Goal: Task Accomplishment & Management: Manage account settings

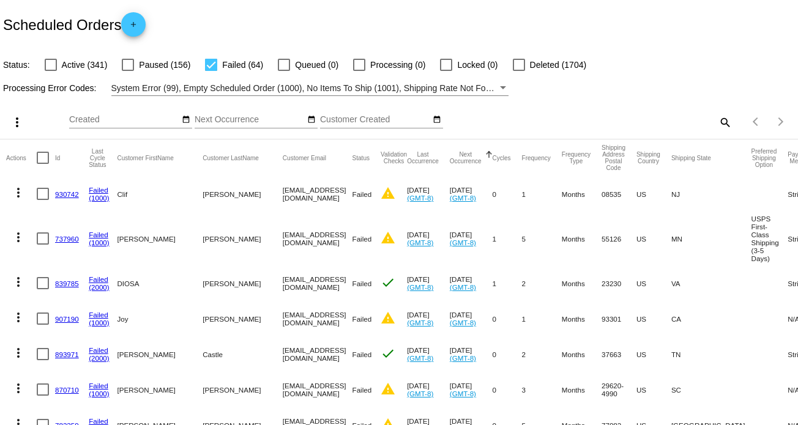
click at [719, 122] on mat-icon "search" at bounding box center [724, 122] width 15 height 19
click at [56, 66] on div at bounding box center [51, 65] width 12 height 12
click at [51, 71] on input "Active (341)" at bounding box center [50, 71] width 1 height 1
checkbox input "true"
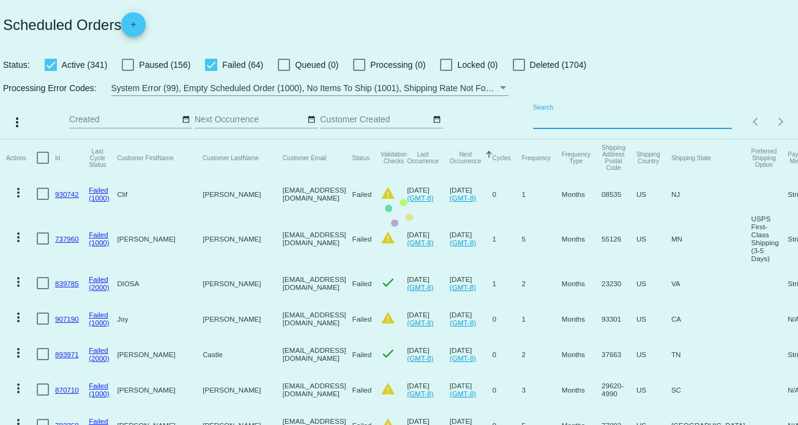
paste input "[EMAIL_ADDRESS][DOMAIN_NAME]"
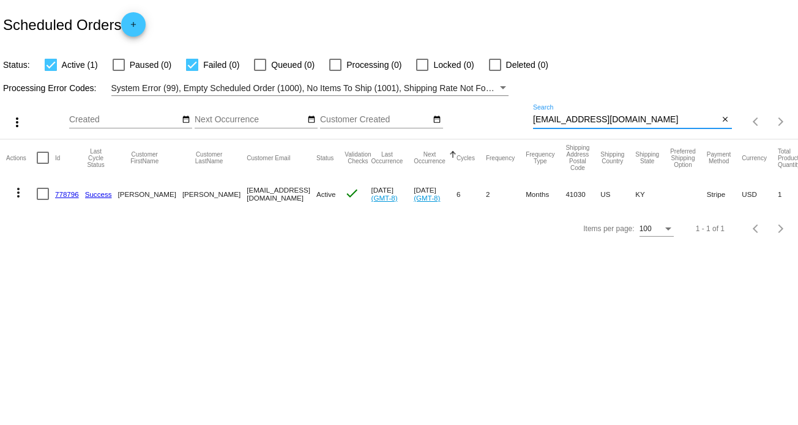
type input "[EMAIL_ADDRESS][DOMAIN_NAME]"
click at [19, 195] on mat-icon "more_vert" at bounding box center [18, 192] width 15 height 15
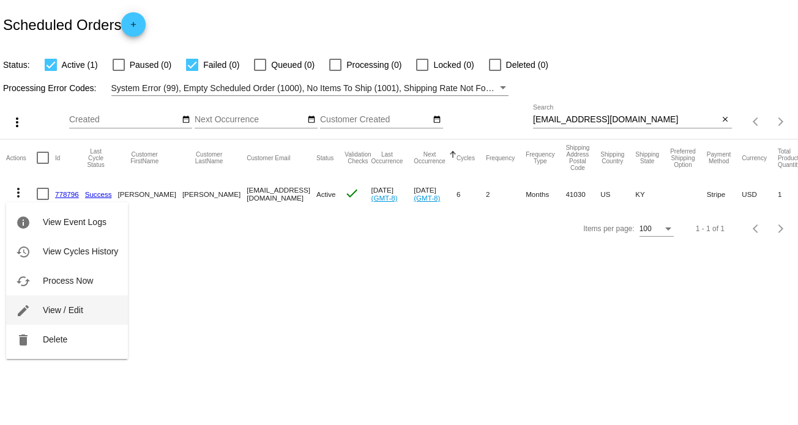
click at [80, 310] on span "View / Edit" at bounding box center [63, 310] width 40 height 10
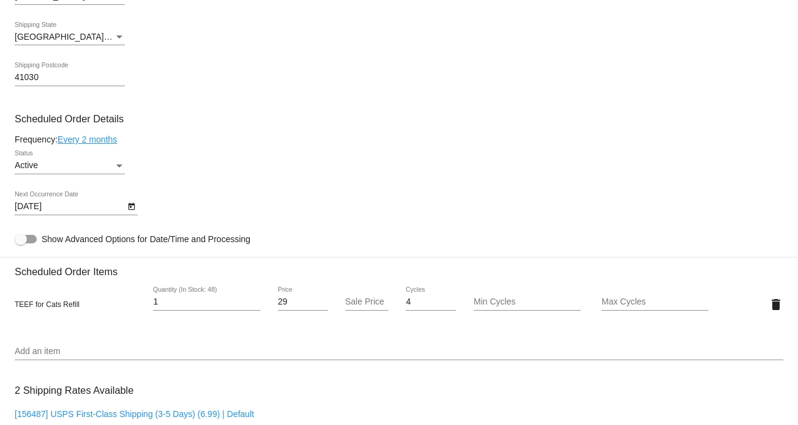
scroll to position [612, 0]
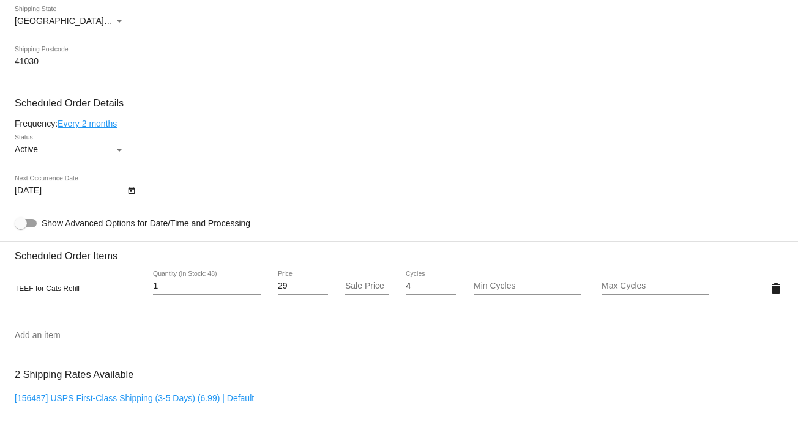
click at [120, 152] on div "Status" at bounding box center [119, 150] width 6 height 3
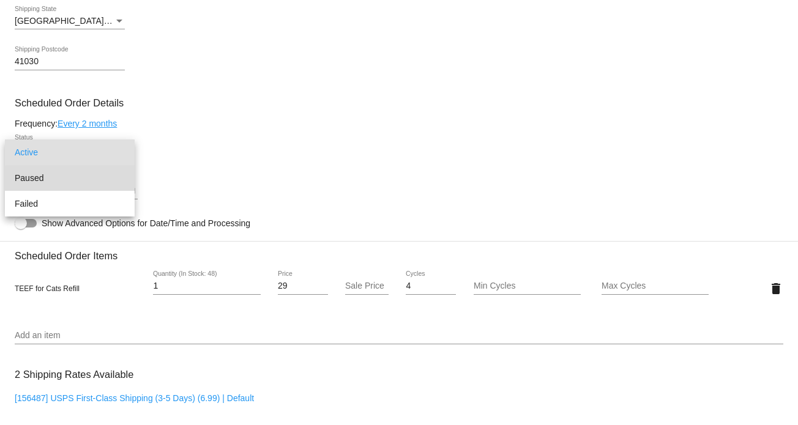
click at [78, 182] on span "Paused" at bounding box center [70, 178] width 110 height 26
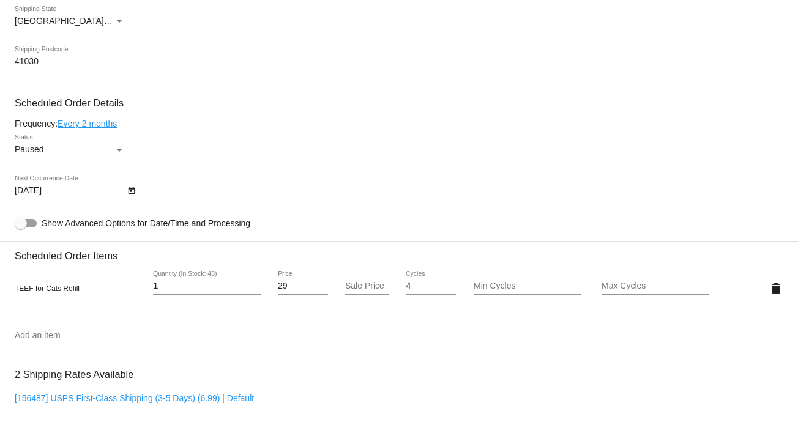
click at [331, 181] on div "[DATE] Next Occurrence Date" at bounding box center [399, 193] width 769 height 35
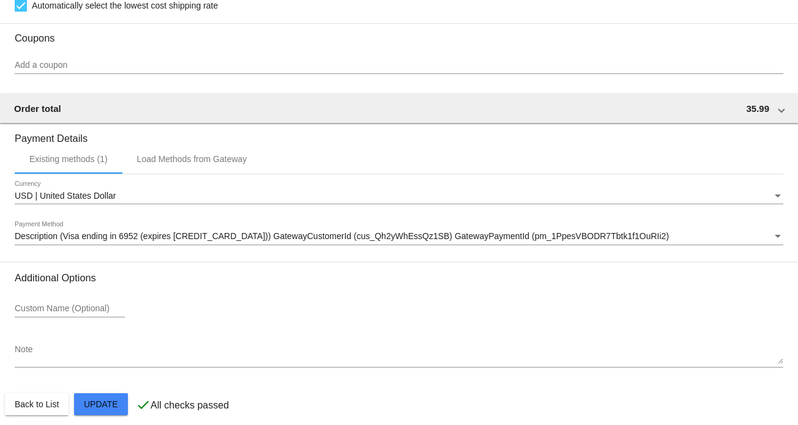
scroll to position [1062, 0]
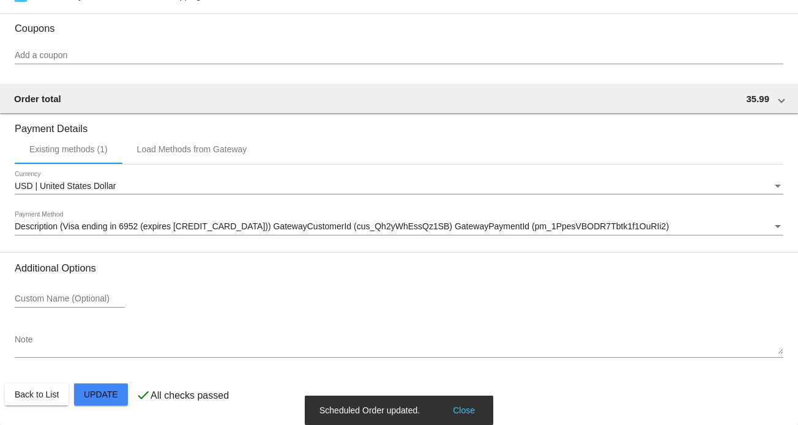
click at [463, 408] on button "Close" at bounding box center [463, 411] width 29 height 12
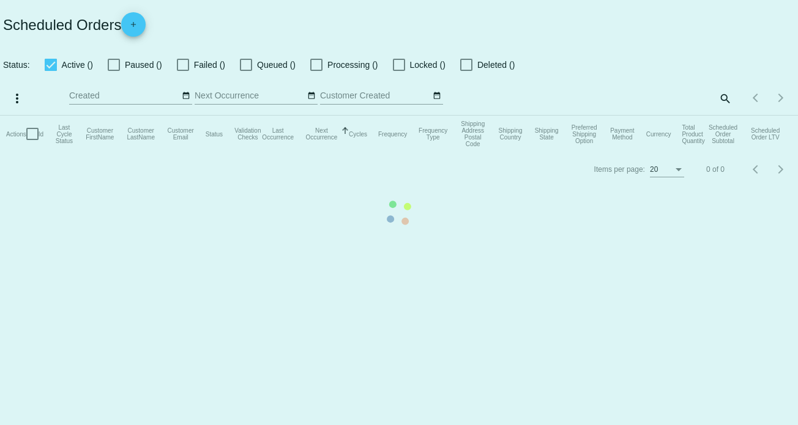
checkbox input "true"
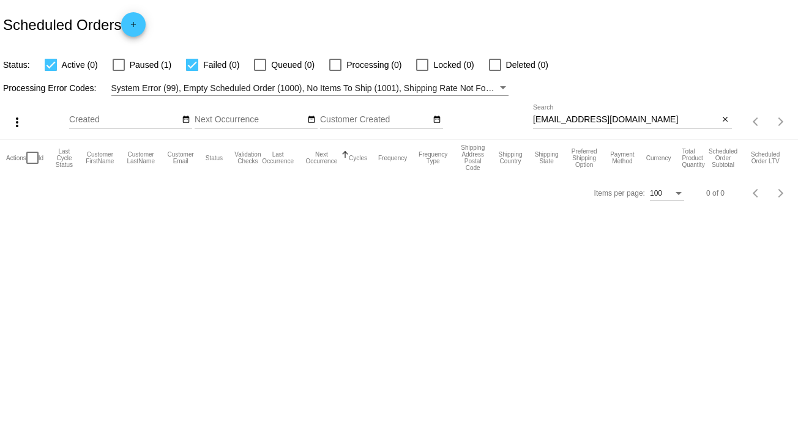
click at [121, 64] on div at bounding box center [119, 65] width 12 height 12
click at [119, 71] on input "Paused (1)" at bounding box center [118, 71] width 1 height 1
checkbox input "true"
